Goal: Check status: Check status

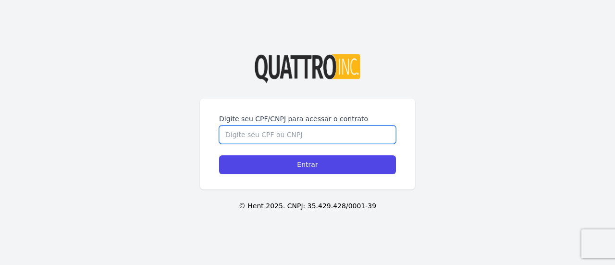
click at [310, 140] on input "Digite seu CPF/CNPJ para acessar o contrato" at bounding box center [307, 134] width 177 height 18
type input "45644328856"
click at [219, 155] on input "Entrar" at bounding box center [307, 164] width 177 height 19
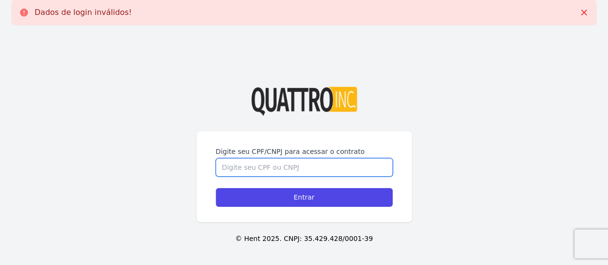
click at [272, 163] on input "Digite seu CPF/CNPJ para acessar o contrato" at bounding box center [304, 167] width 177 height 18
type input "45644328856"
click at [216, 188] on input "Entrar" at bounding box center [304, 197] width 177 height 19
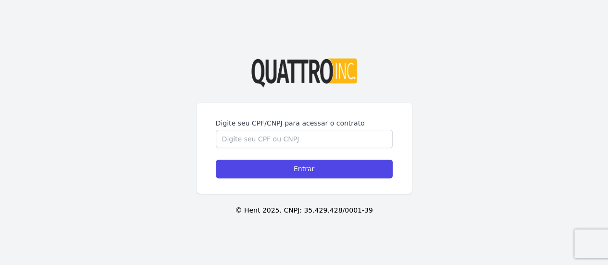
scroll to position [33, 0]
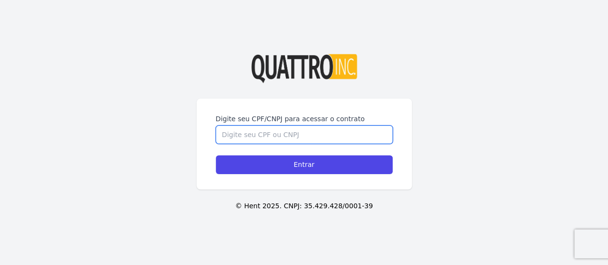
click at [337, 126] on input "Digite seu CPF/CNPJ para acessar o contrato" at bounding box center [304, 134] width 177 height 18
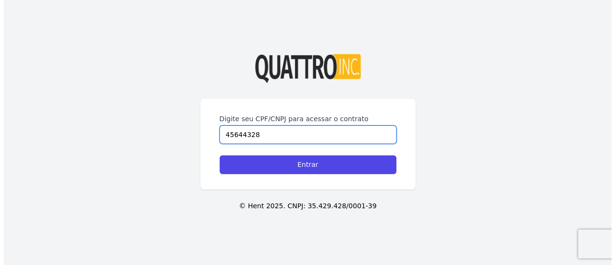
scroll to position [0, 0]
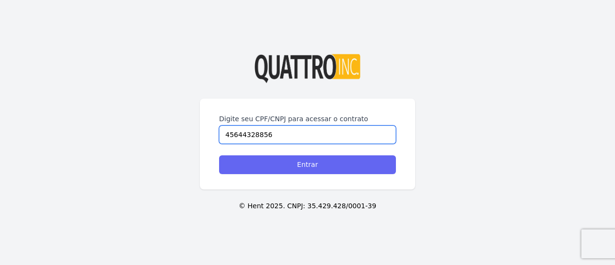
type input "45644328856"
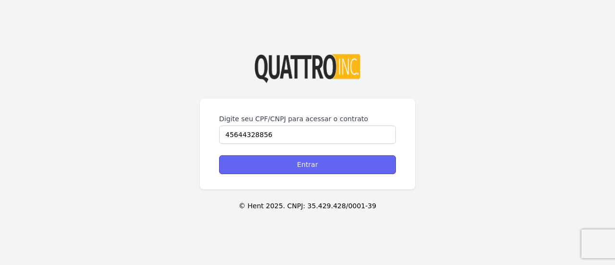
click at [271, 163] on input "Entrar" at bounding box center [307, 164] width 177 height 19
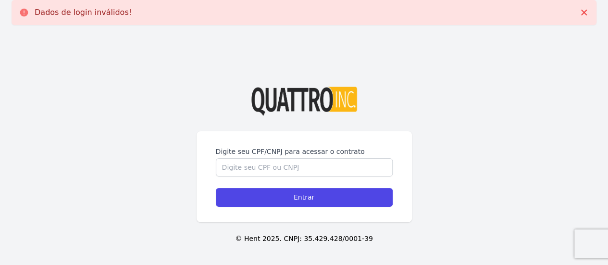
click at [85, 13] on p "Dados de login inválidos!" at bounding box center [83, 13] width 97 height 10
click at [326, 88] on img at bounding box center [304, 101] width 106 height 29
click at [588, 9] on icon at bounding box center [584, 13] width 10 height 10
